Goal: Task Accomplishment & Management: Manage account settings

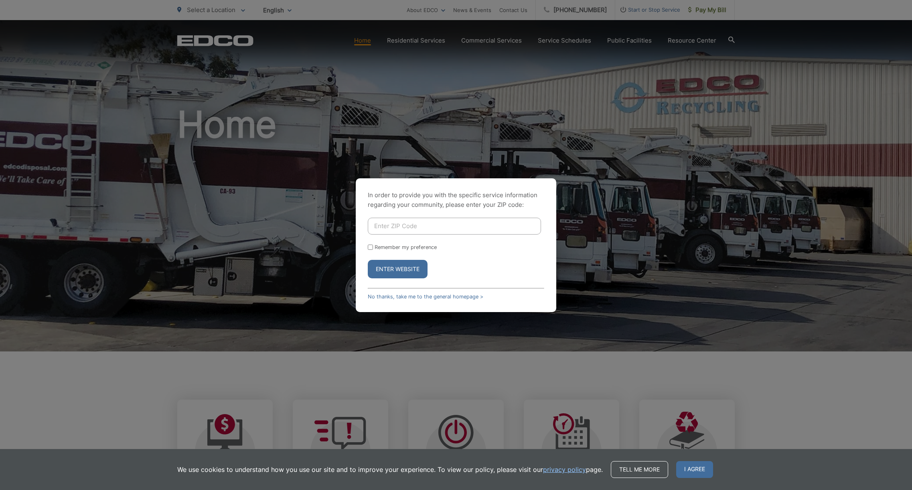
click at [429, 228] on input "Enter ZIP Code" at bounding box center [454, 225] width 173 height 17
type input "92019"
click at [398, 268] on button "Enter Website" at bounding box center [398, 269] width 60 height 18
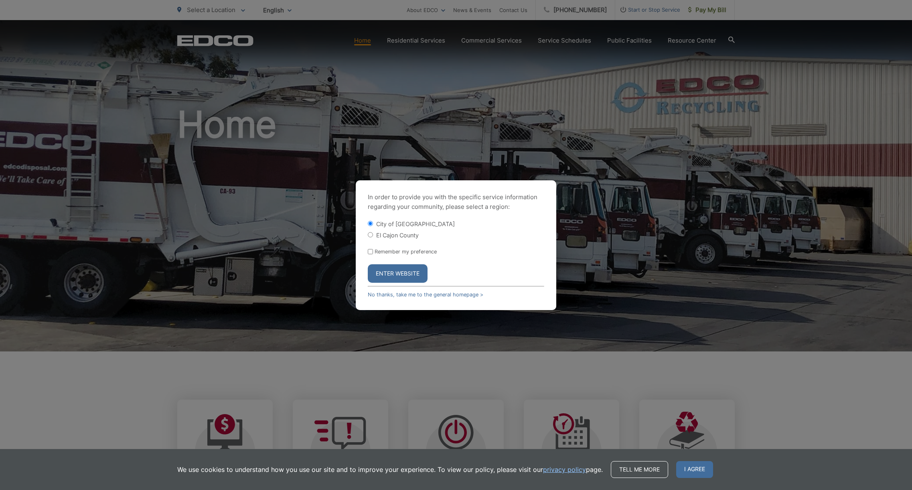
click at [370, 237] on input "El Cajon County" at bounding box center [370, 234] width 5 height 5
radio input "true"
click at [406, 274] on button "Enter Website" at bounding box center [398, 273] width 60 height 18
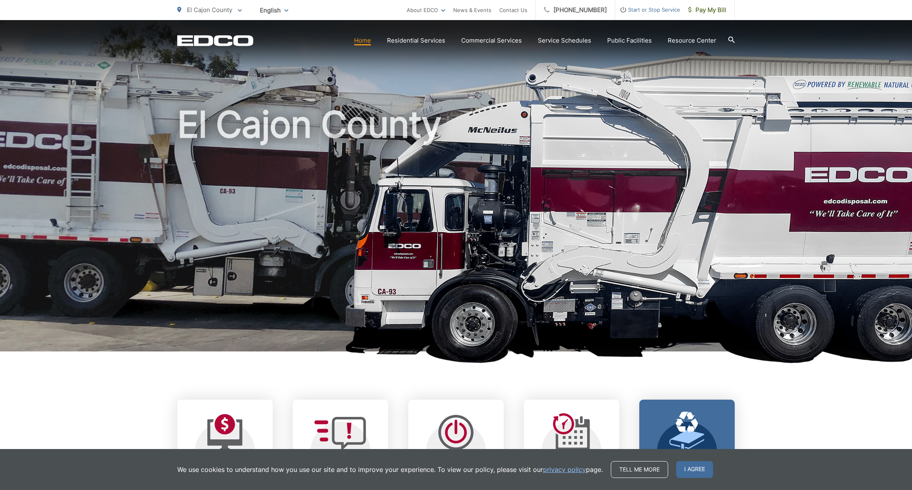
drag, startPoint x: 688, startPoint y: 467, endPoint x: 685, endPoint y: 449, distance: 17.9
click at [688, 467] on span "I agree" at bounding box center [694, 469] width 37 height 17
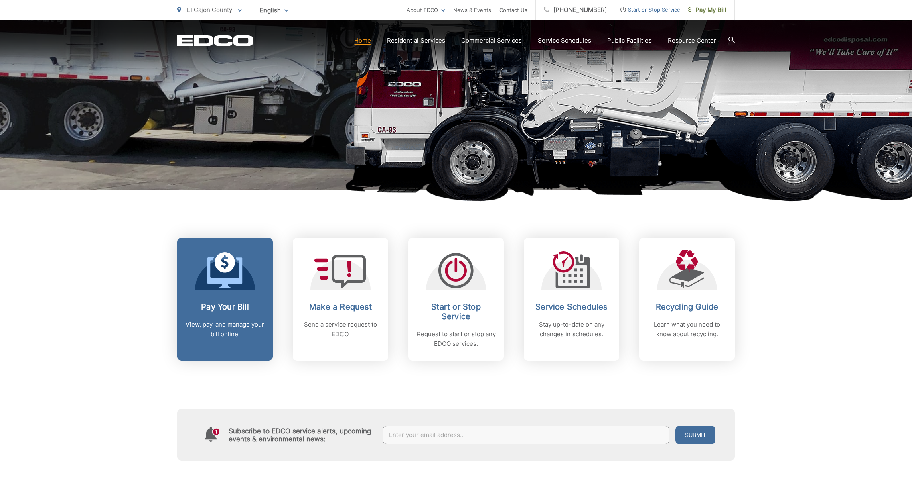
scroll to position [162, 0]
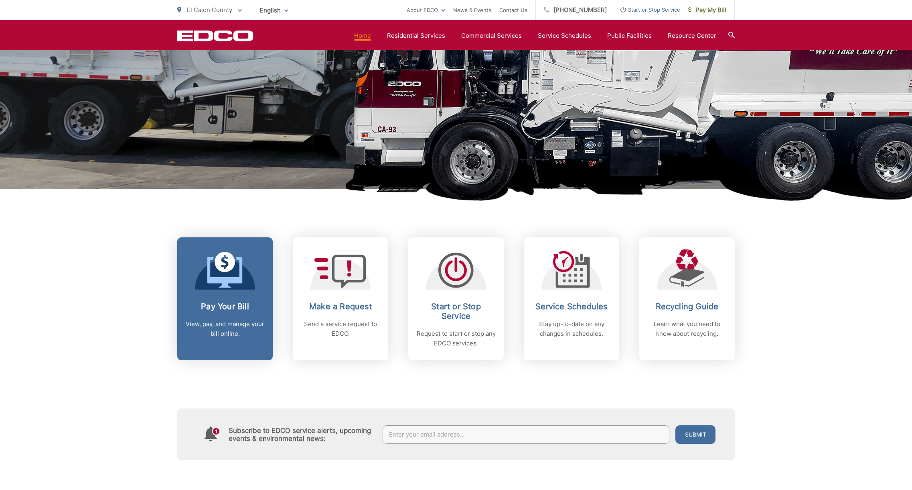
click at [232, 275] on icon at bounding box center [224, 270] width 35 height 36
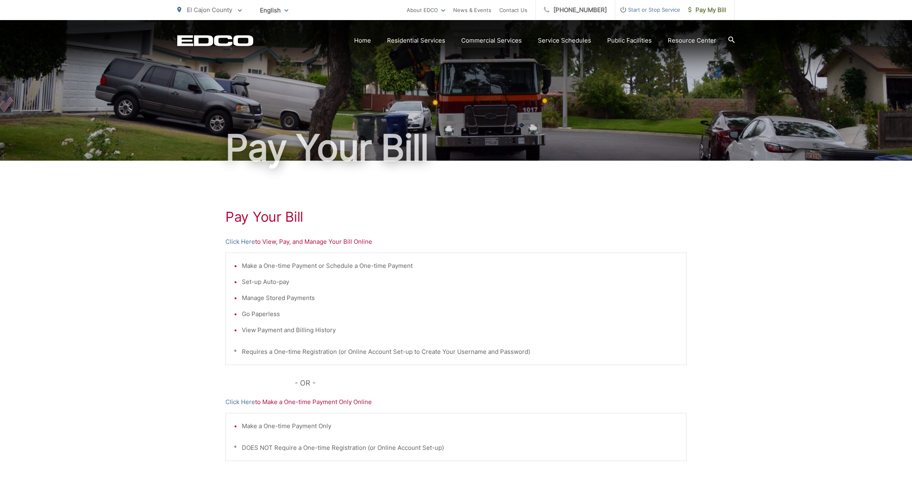
scroll to position [37, 0]
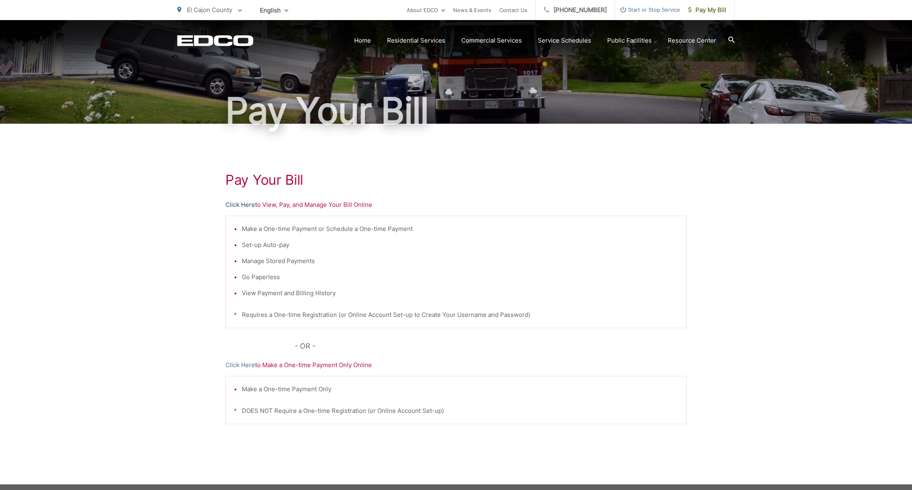
click at [251, 204] on link "Click Here" at bounding box center [240, 205] width 30 height 10
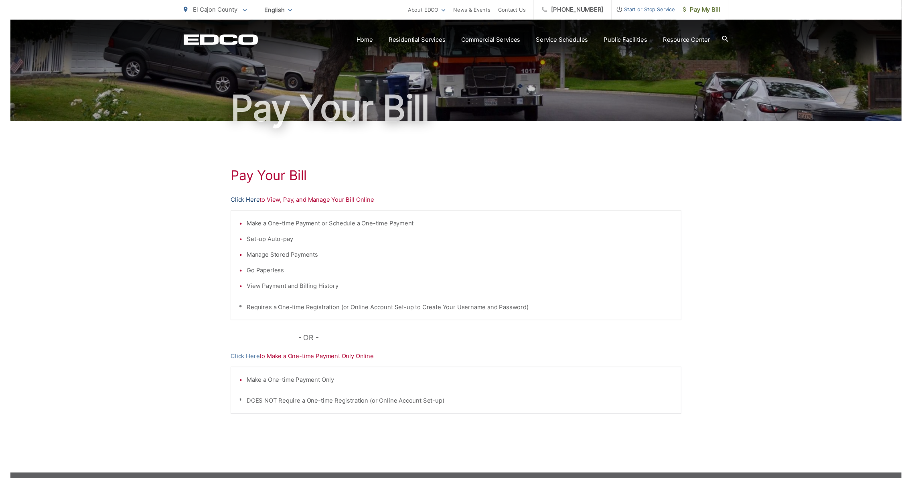
scroll to position [37, 0]
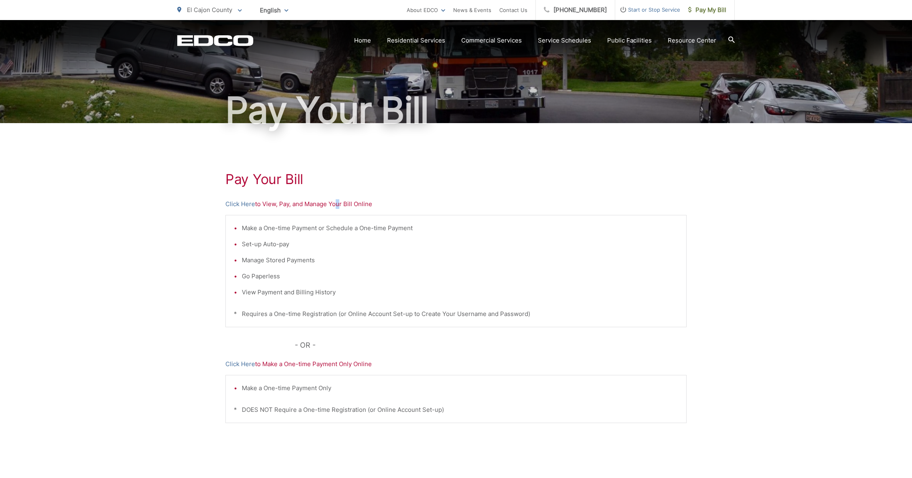
click at [337, 205] on p "Click Here to View, Pay, and Manage Your Bill Online" at bounding box center [455, 204] width 461 height 10
click at [252, 205] on link "Click Here" at bounding box center [240, 204] width 30 height 10
